Goal: Task Accomplishment & Management: Manage account settings

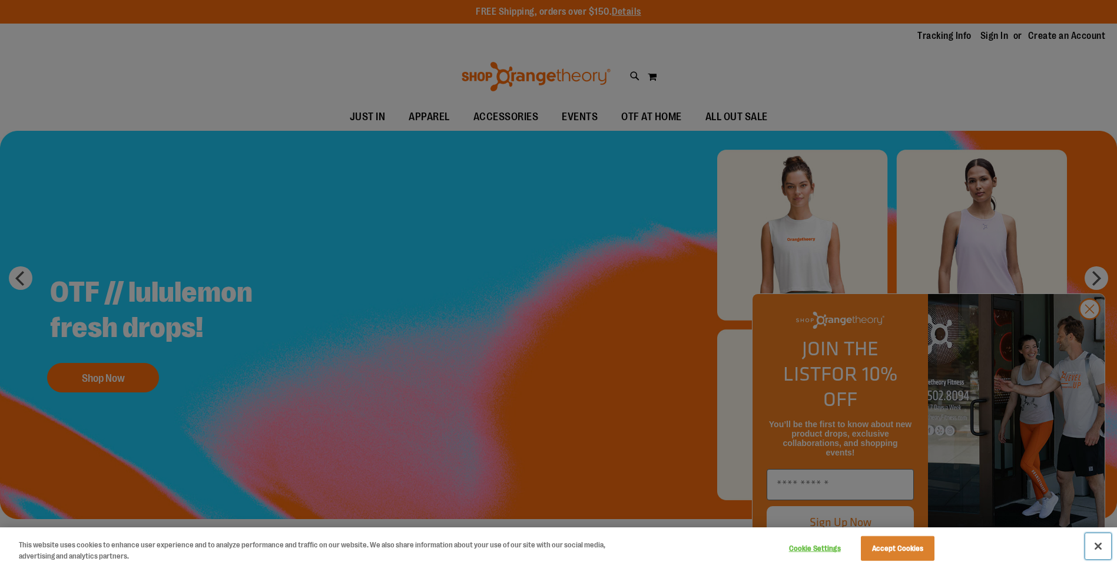
click at [1101, 551] on button "Close" at bounding box center [1099, 546] width 26 height 26
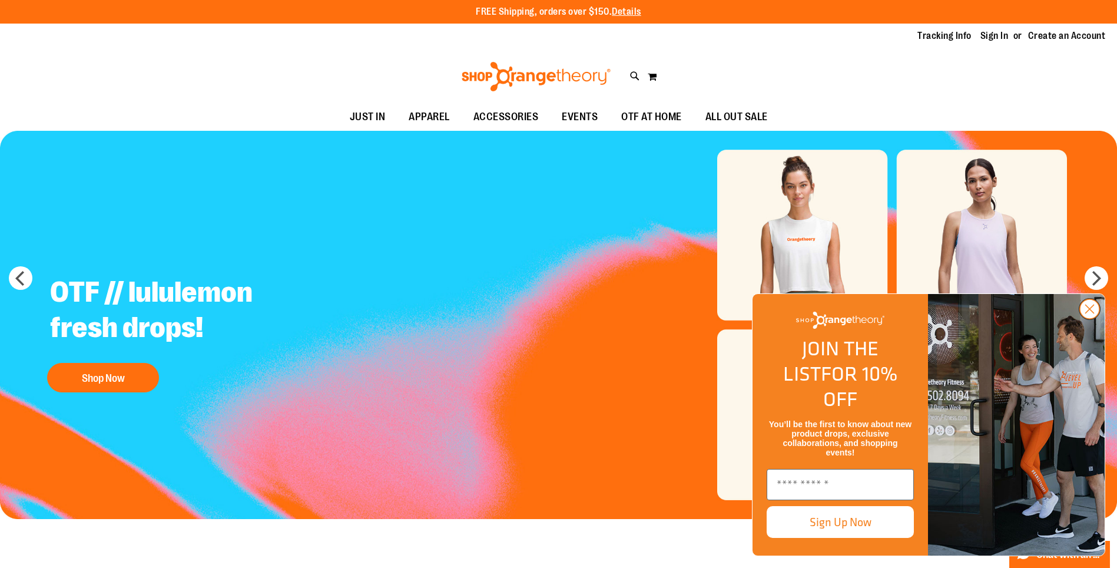
click at [1094, 319] on circle "Close dialog" at bounding box center [1089, 308] width 19 height 19
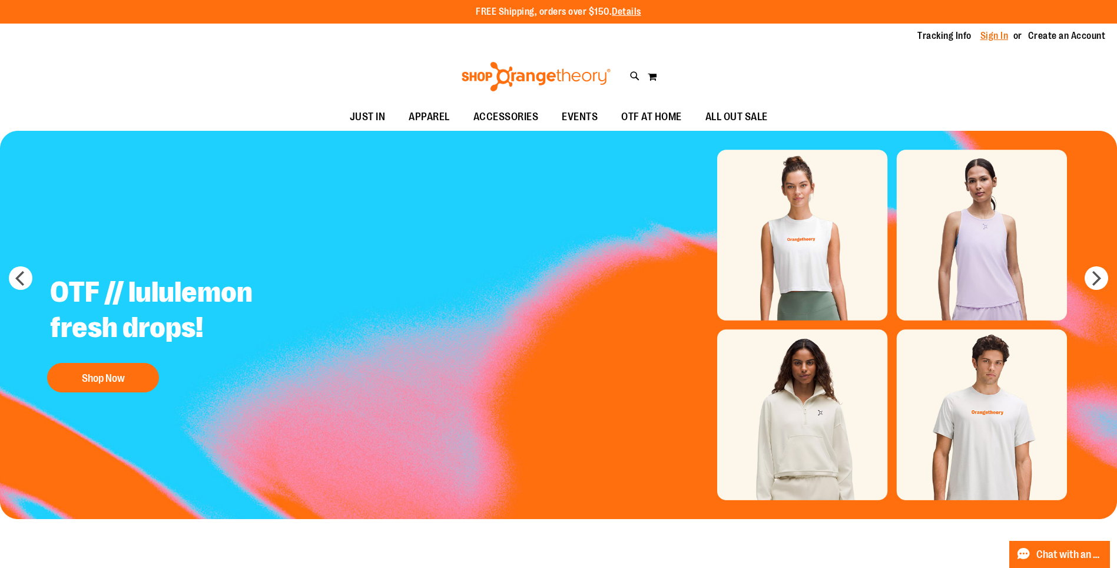
click at [984, 34] on link "Sign In" at bounding box center [995, 35] width 28 height 13
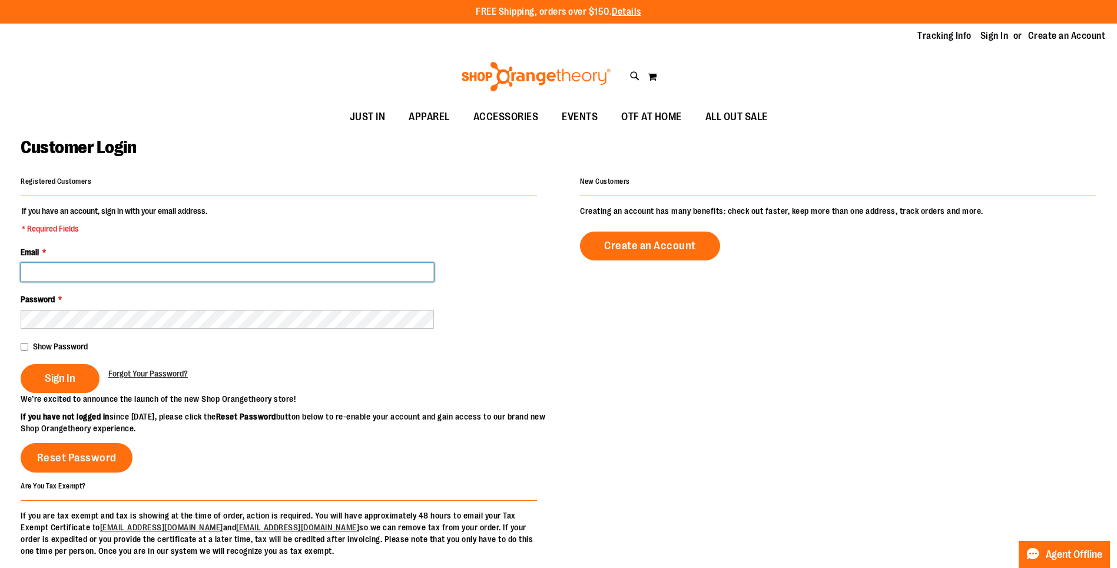
click at [303, 274] on input "Email *" at bounding box center [227, 272] width 413 height 19
type input "**********"
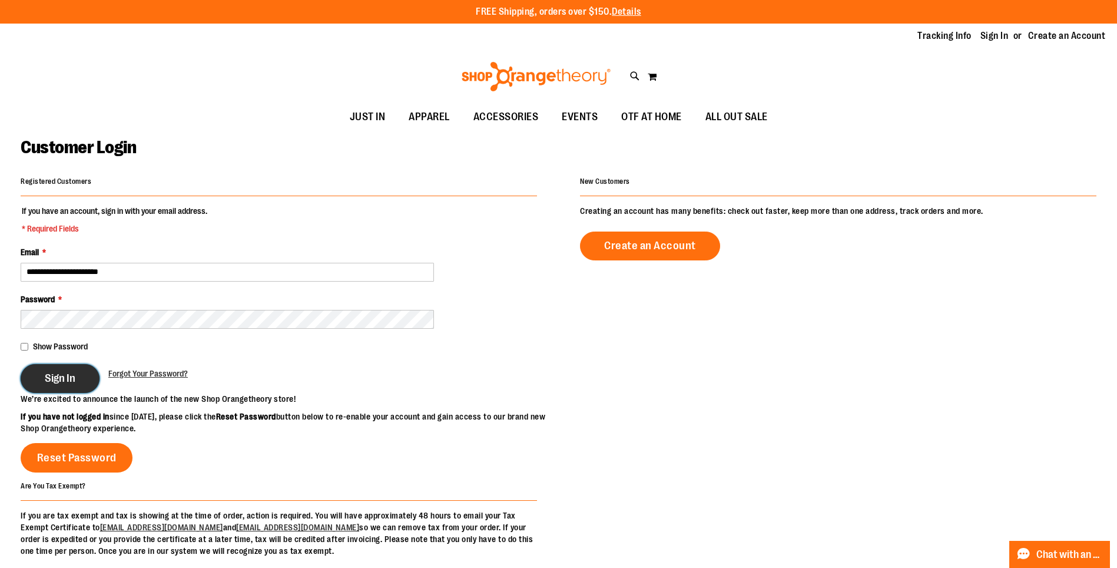
click at [72, 383] on span "Sign In" at bounding box center [60, 378] width 31 height 13
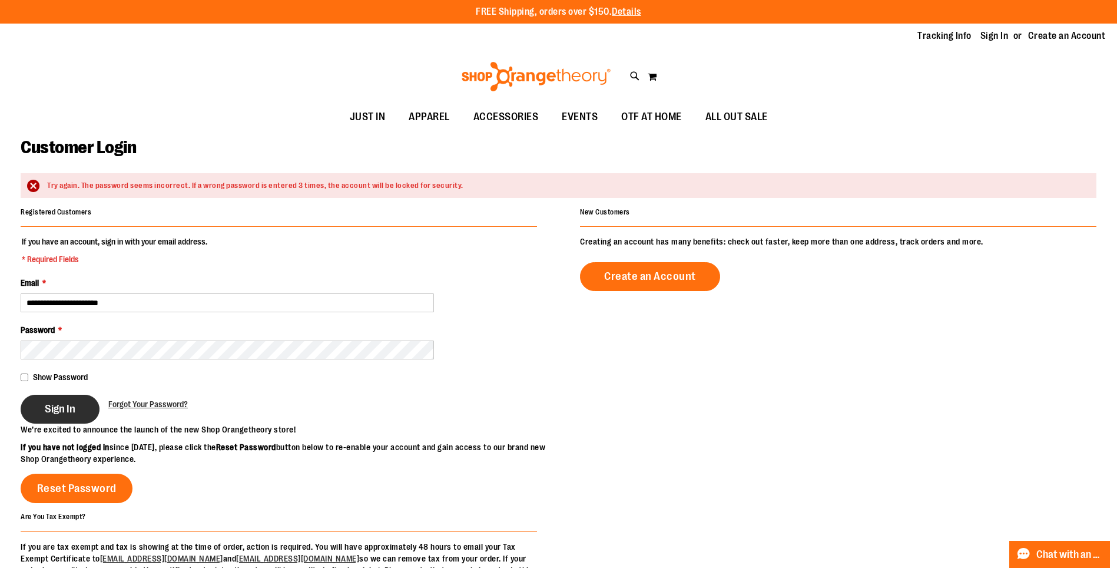
click at [71, 411] on span "Sign In" at bounding box center [60, 408] width 31 height 13
